Goal: Information Seeking & Learning: Learn about a topic

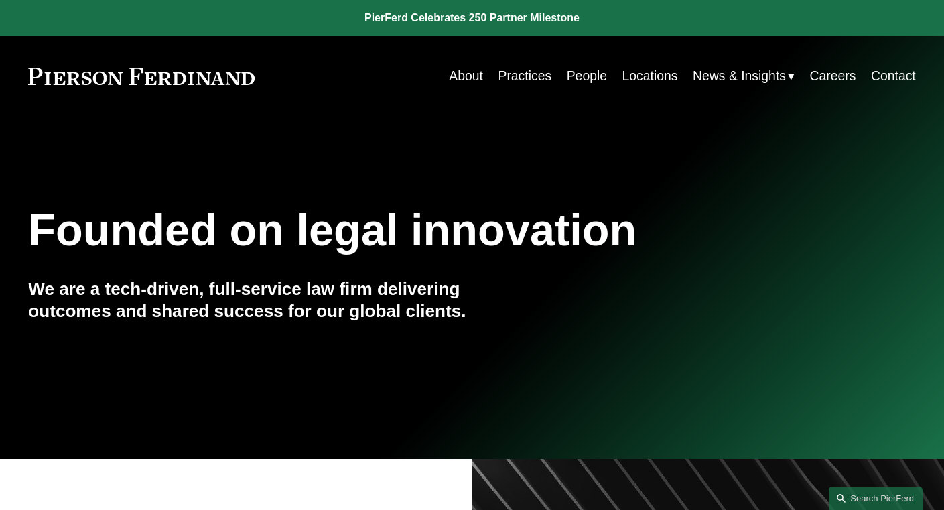
click at [583, 76] on link "People" at bounding box center [587, 76] width 40 height 26
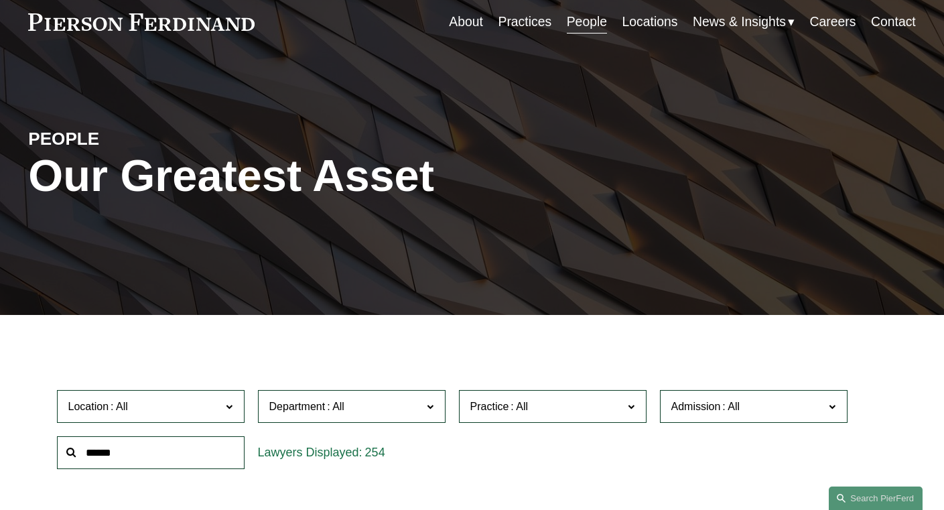
scroll to position [74, 0]
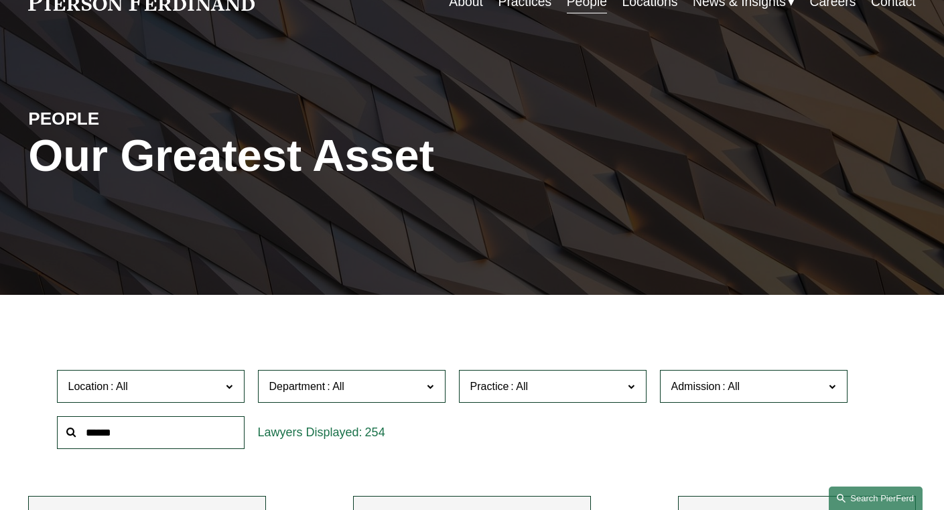
click at [861, 496] on link "Search this site" at bounding box center [875, 497] width 94 height 23
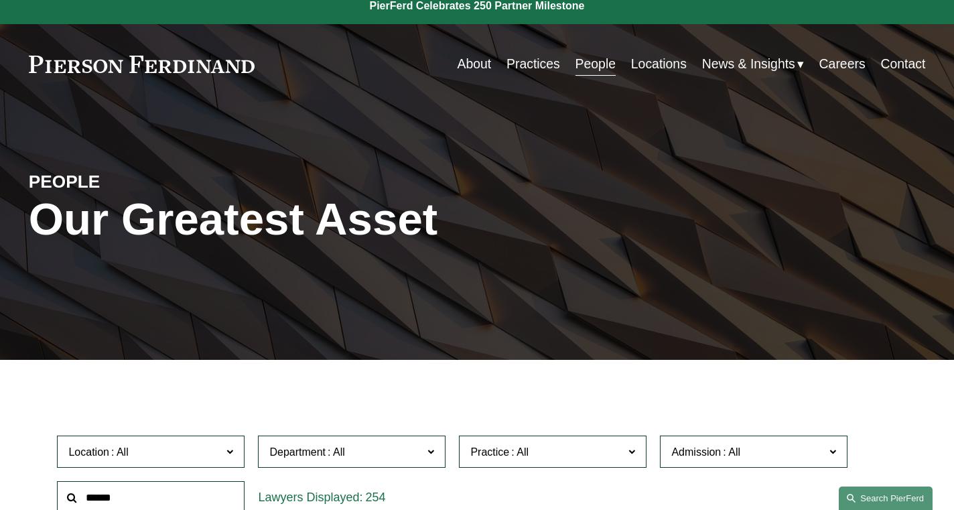
scroll to position [0, 0]
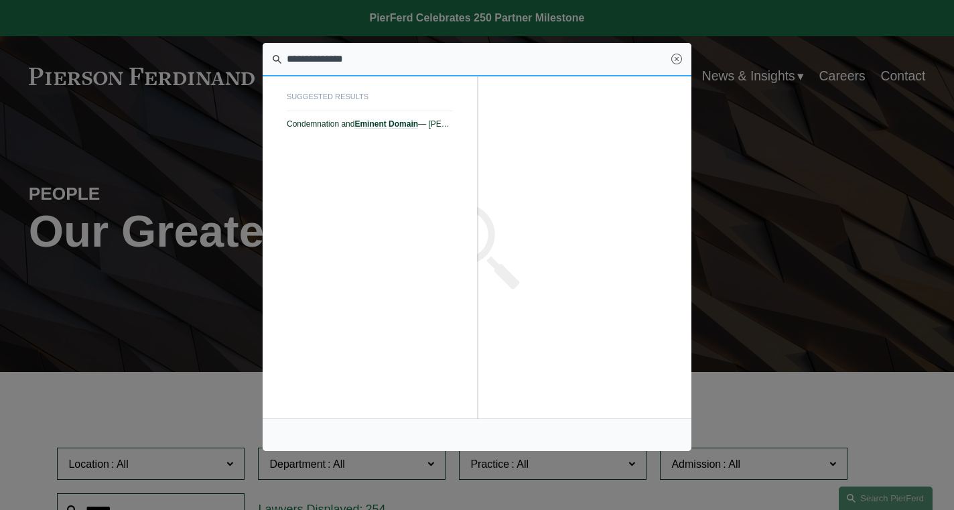
type input "**********"
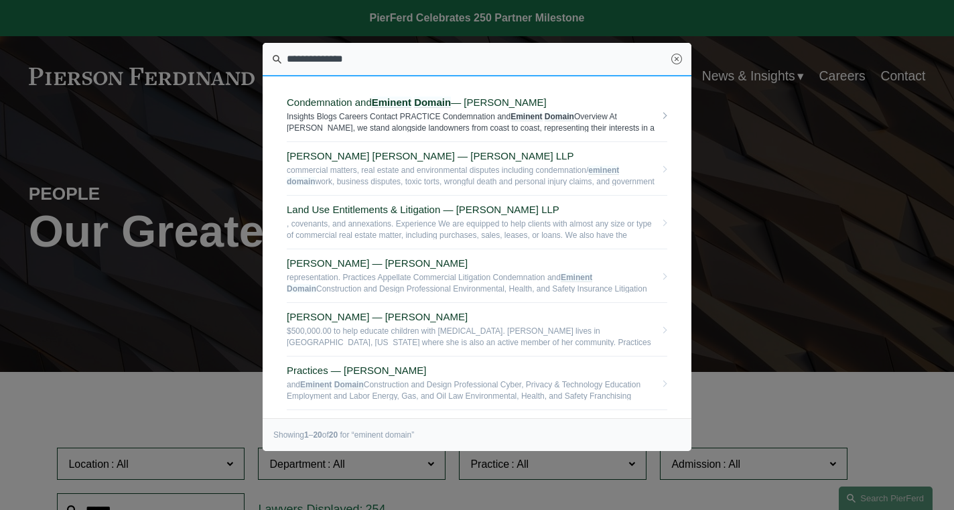
click at [398, 105] on em "Eminent" at bounding box center [392, 101] width 40 height 11
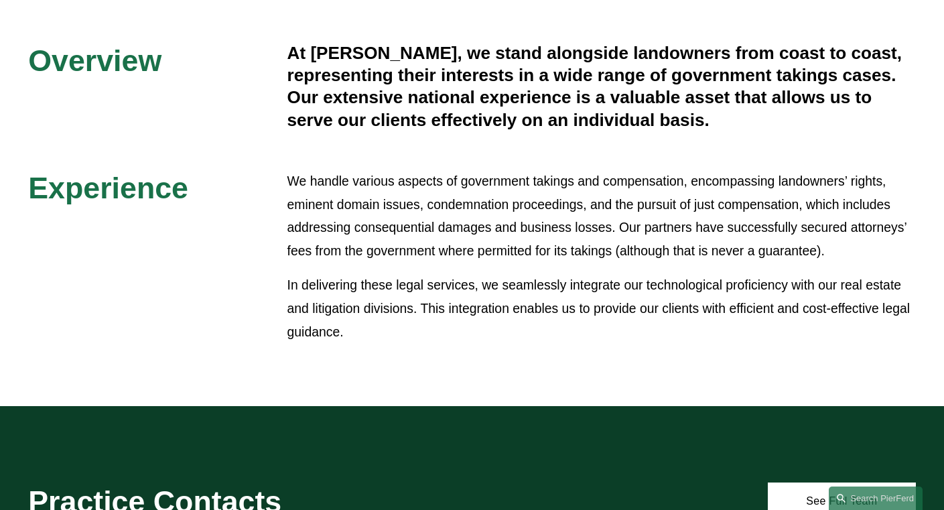
scroll to position [441, 0]
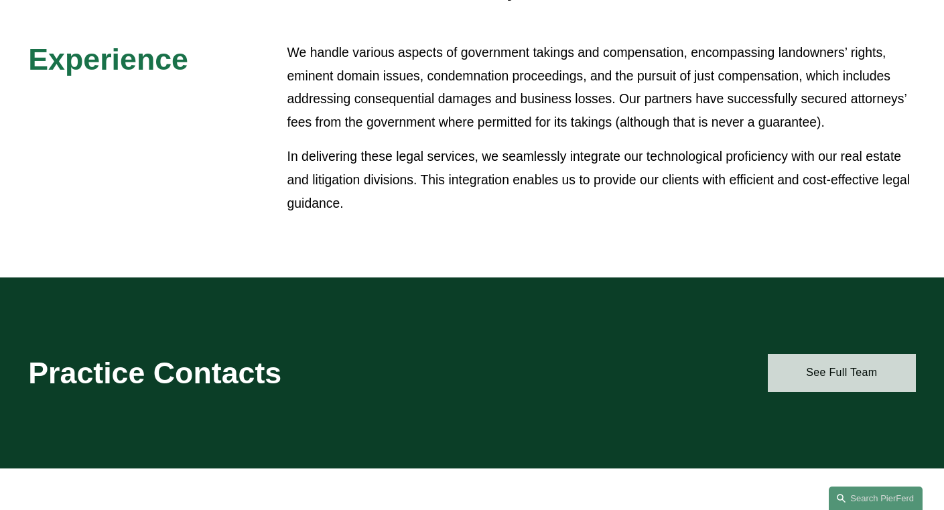
click at [830, 386] on link "See Full Team" at bounding box center [842, 373] width 148 height 38
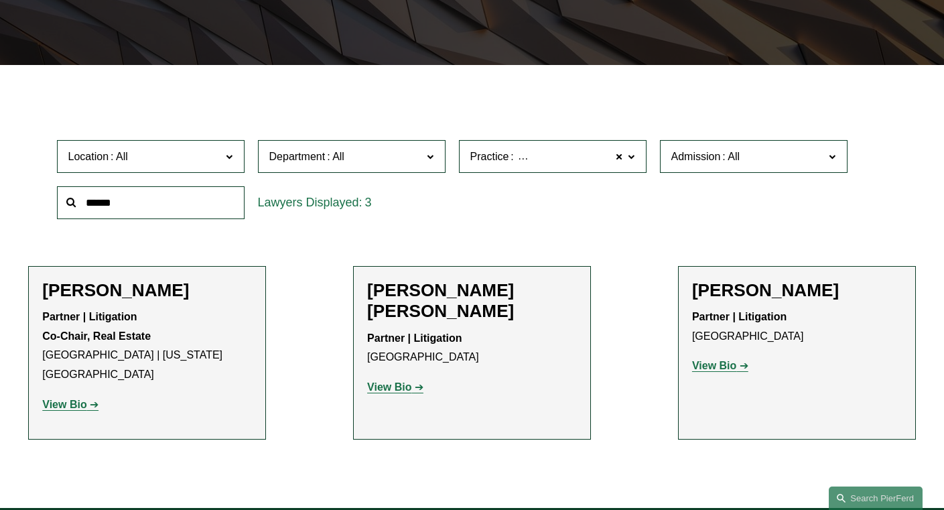
scroll to position [396, 0]
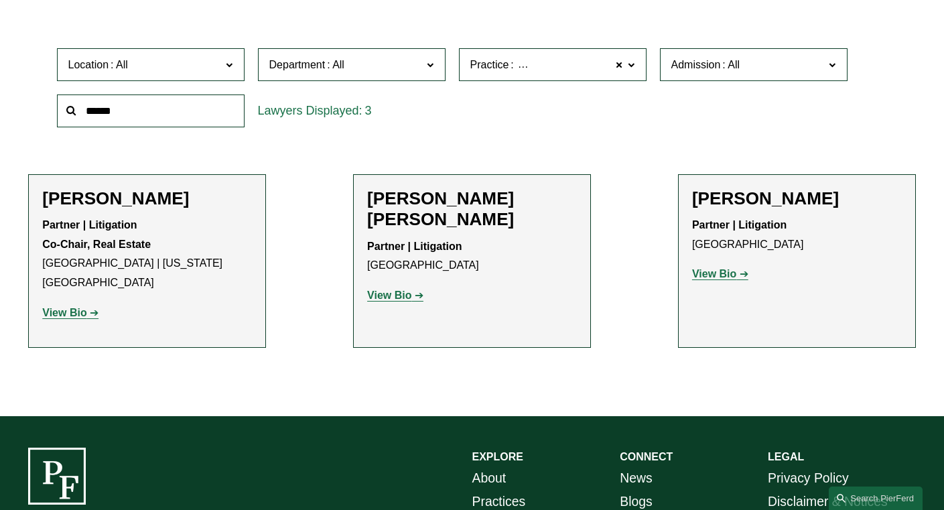
click at [76, 307] on strong "View Bio" at bounding box center [64, 312] width 44 height 11
click at [395, 289] on strong "View Bio" at bounding box center [389, 294] width 44 height 11
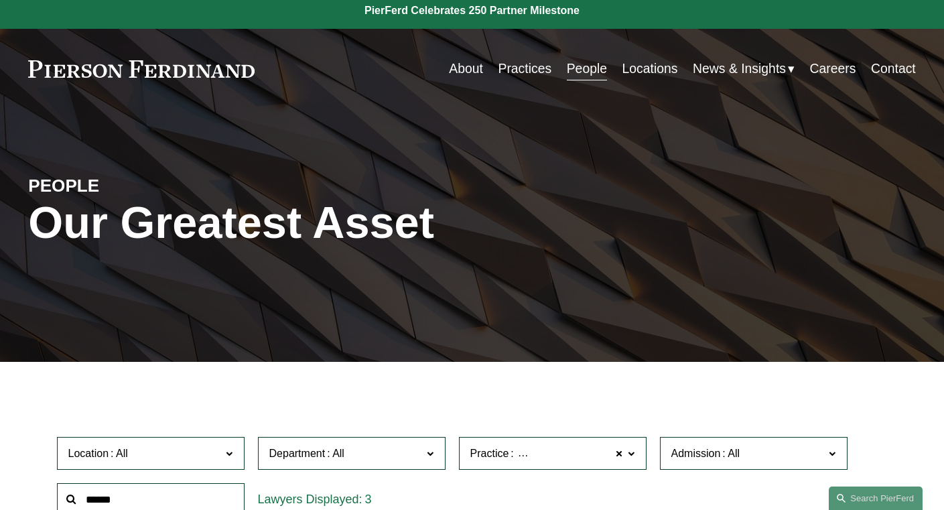
scroll to position [0, 0]
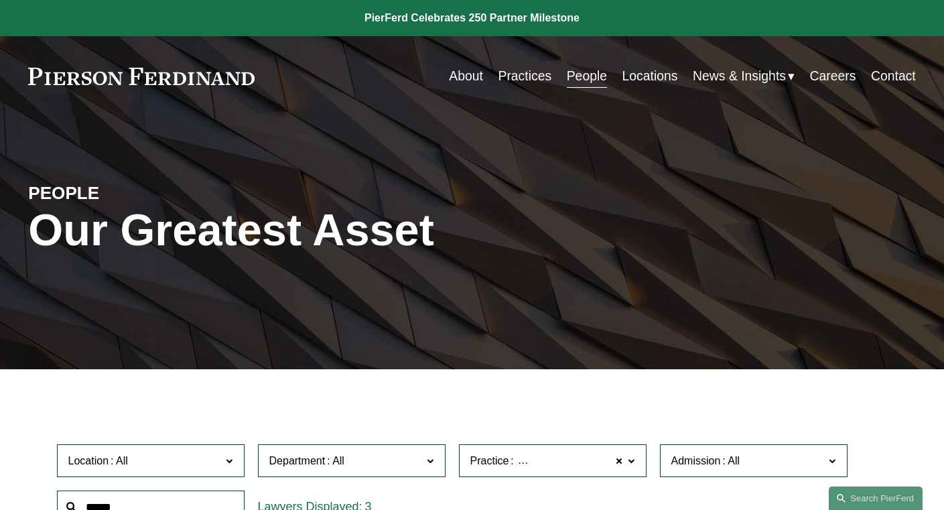
click at [468, 74] on link "About" at bounding box center [466, 76] width 34 height 26
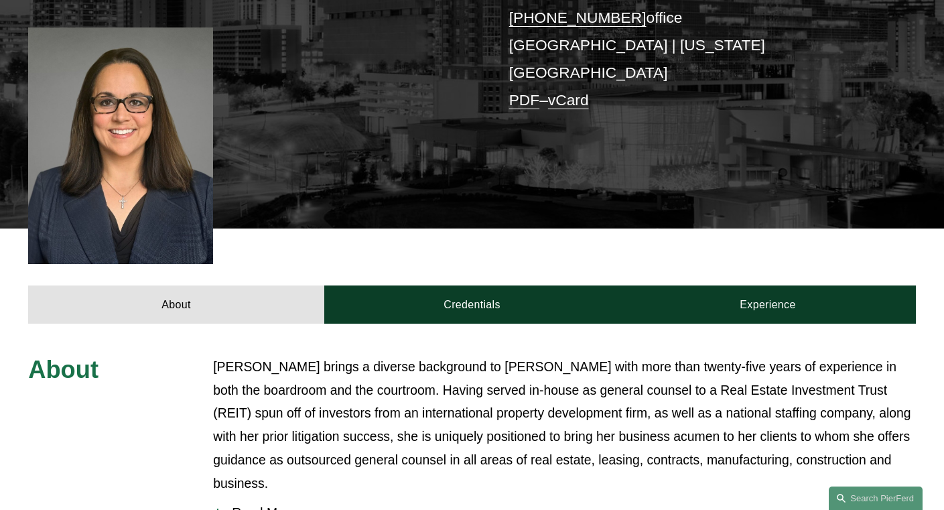
scroll to position [394, 0]
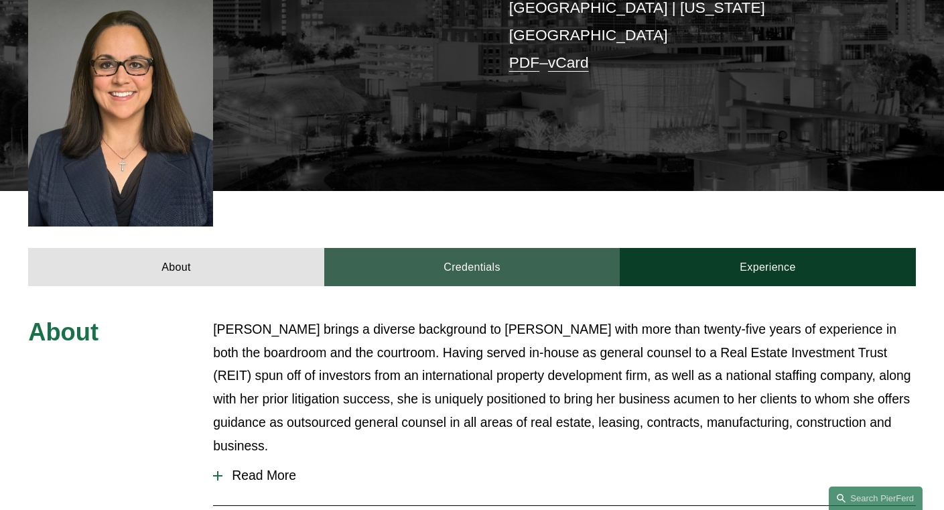
click at [429, 248] on link "Credentials" at bounding box center [471, 267] width 295 height 38
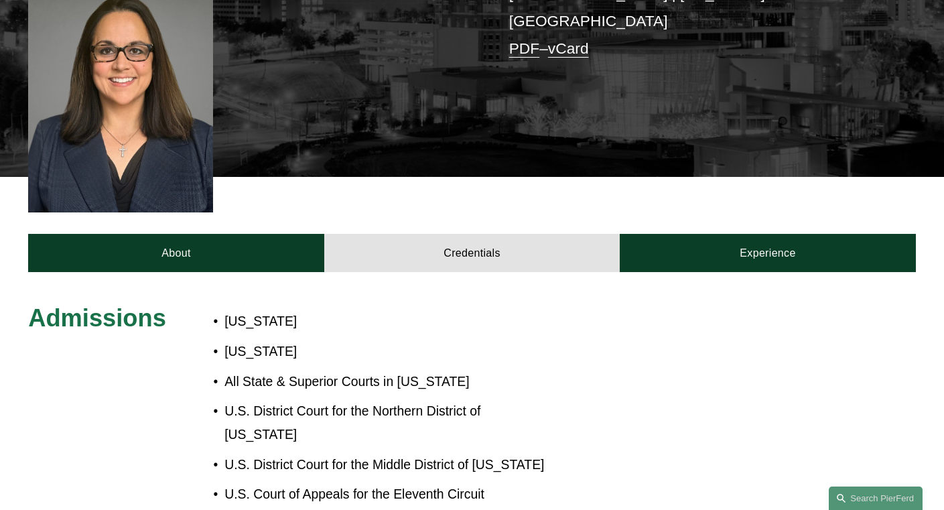
scroll to position [411, 0]
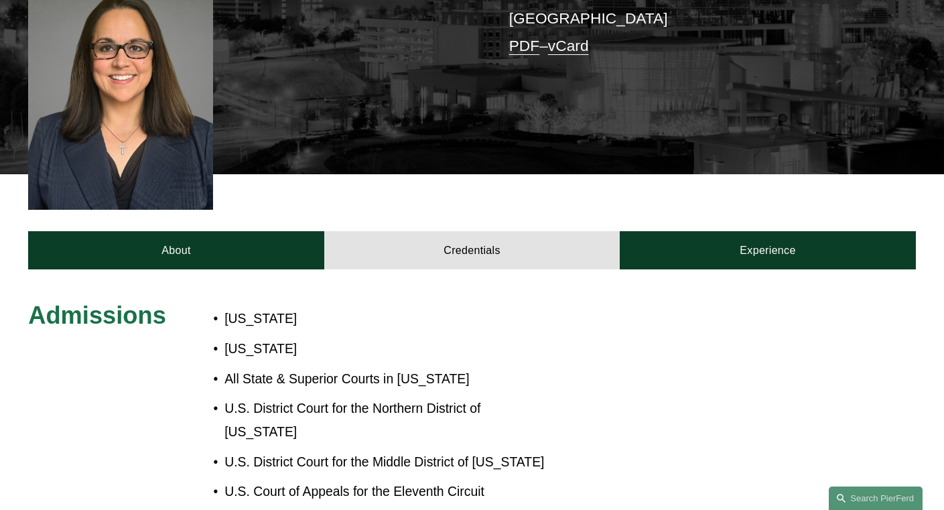
click at [287, 337] on p "[US_STATE]" at bounding box center [384, 348] width 321 height 23
click at [295, 337] on p "[US_STATE]" at bounding box center [384, 348] width 321 height 23
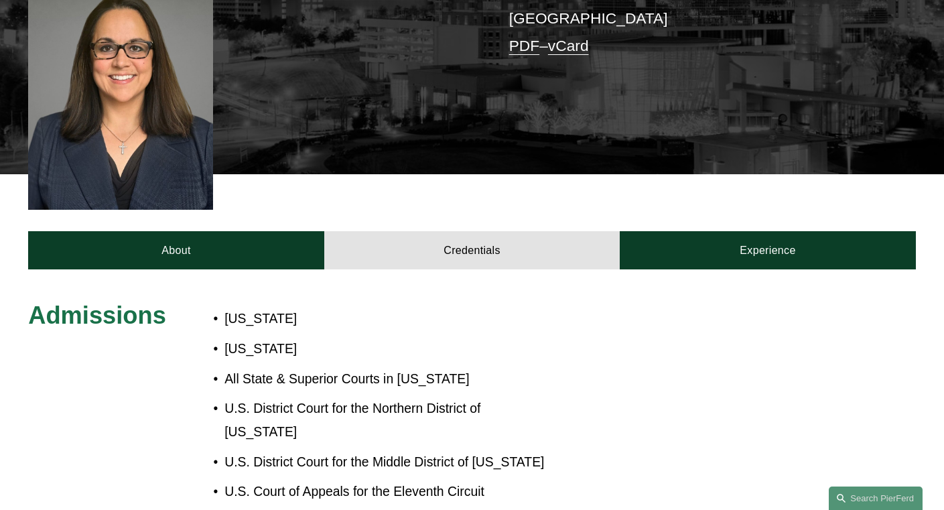
click at [295, 337] on p "[US_STATE]" at bounding box center [384, 348] width 321 height 23
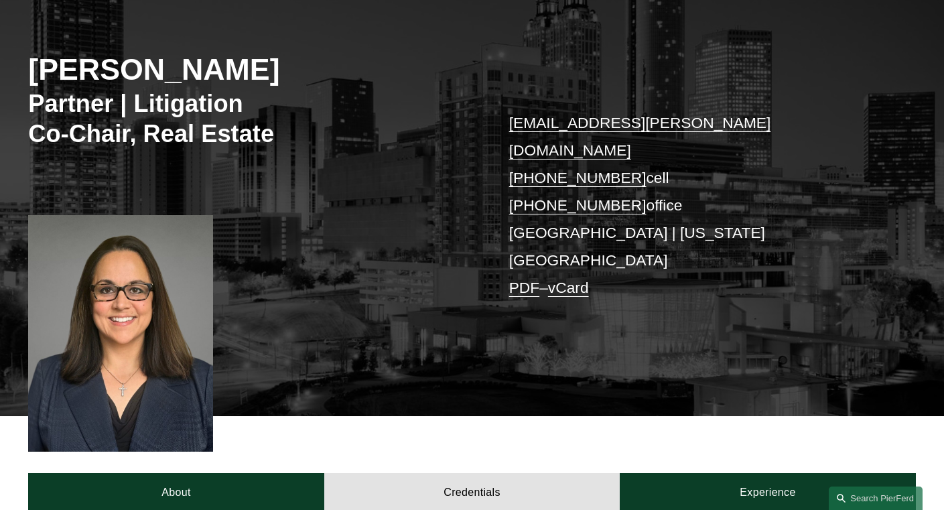
scroll to position [0, 0]
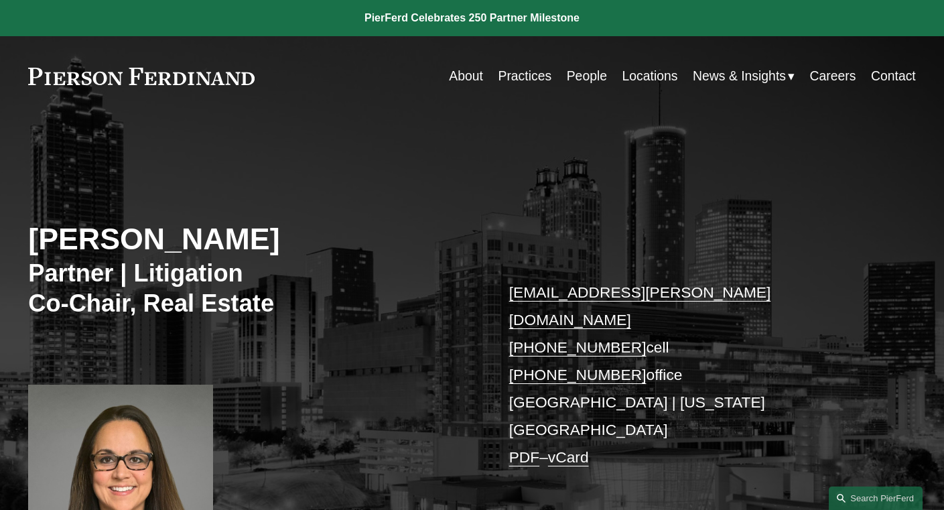
click at [470, 80] on link "About" at bounding box center [466, 76] width 34 height 26
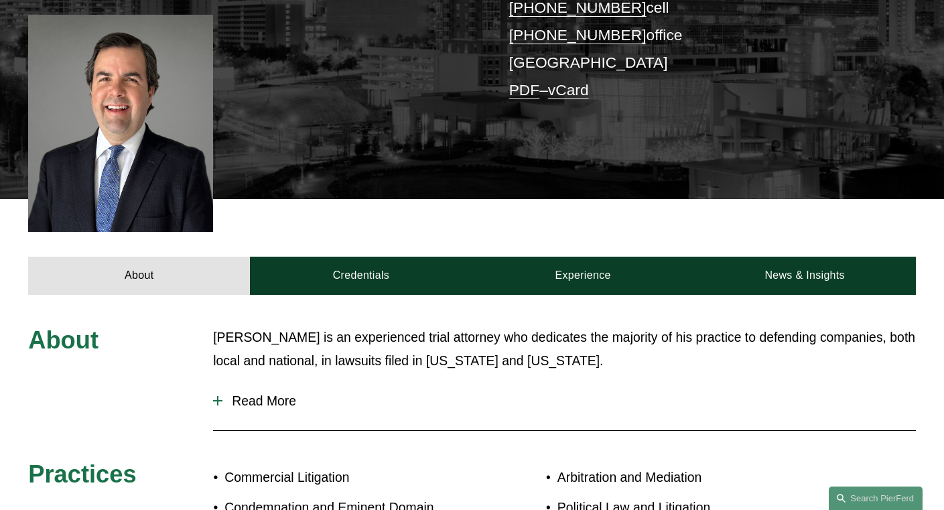
scroll to position [447, 0]
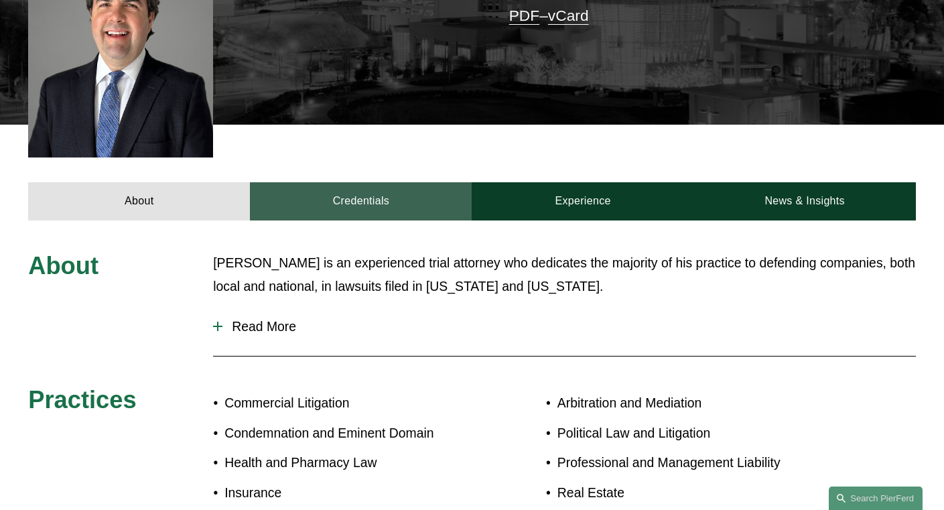
click at [350, 182] on link "Credentials" at bounding box center [361, 201] width 222 height 38
